Goal: Use online tool/utility: Utilize a website feature to perform a specific function

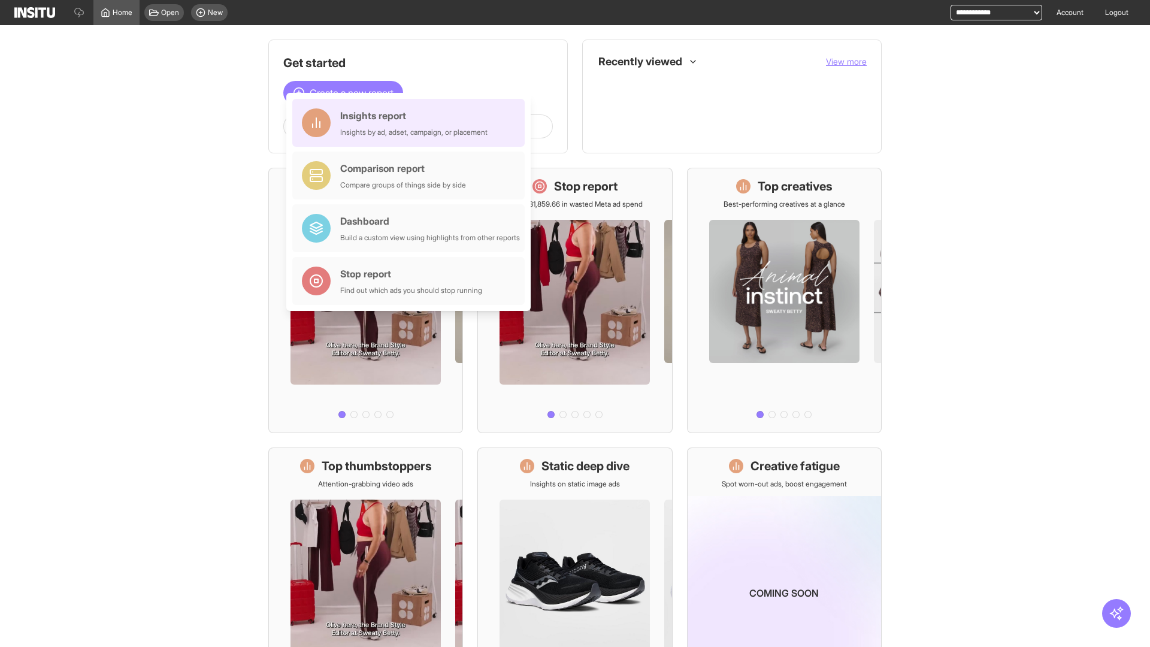
click at [411, 123] on div "Insights report Insights by ad, adset, campaign, or placement" at bounding box center [413, 122] width 147 height 29
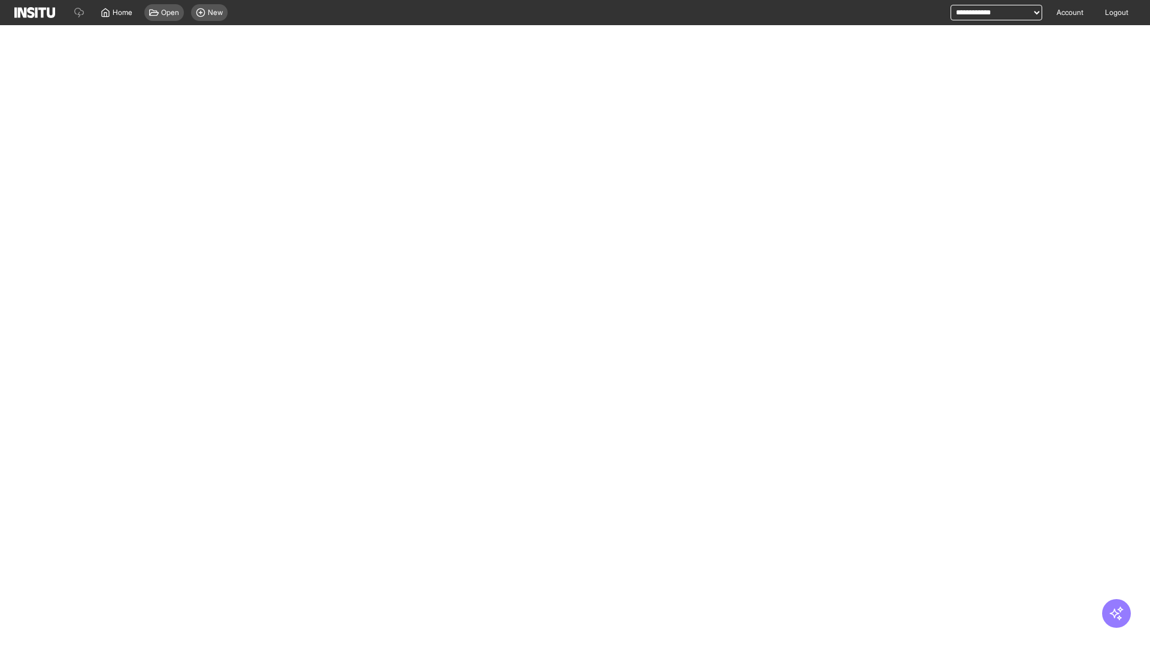
select select "**"
